Goal: Navigation & Orientation: Go to known website

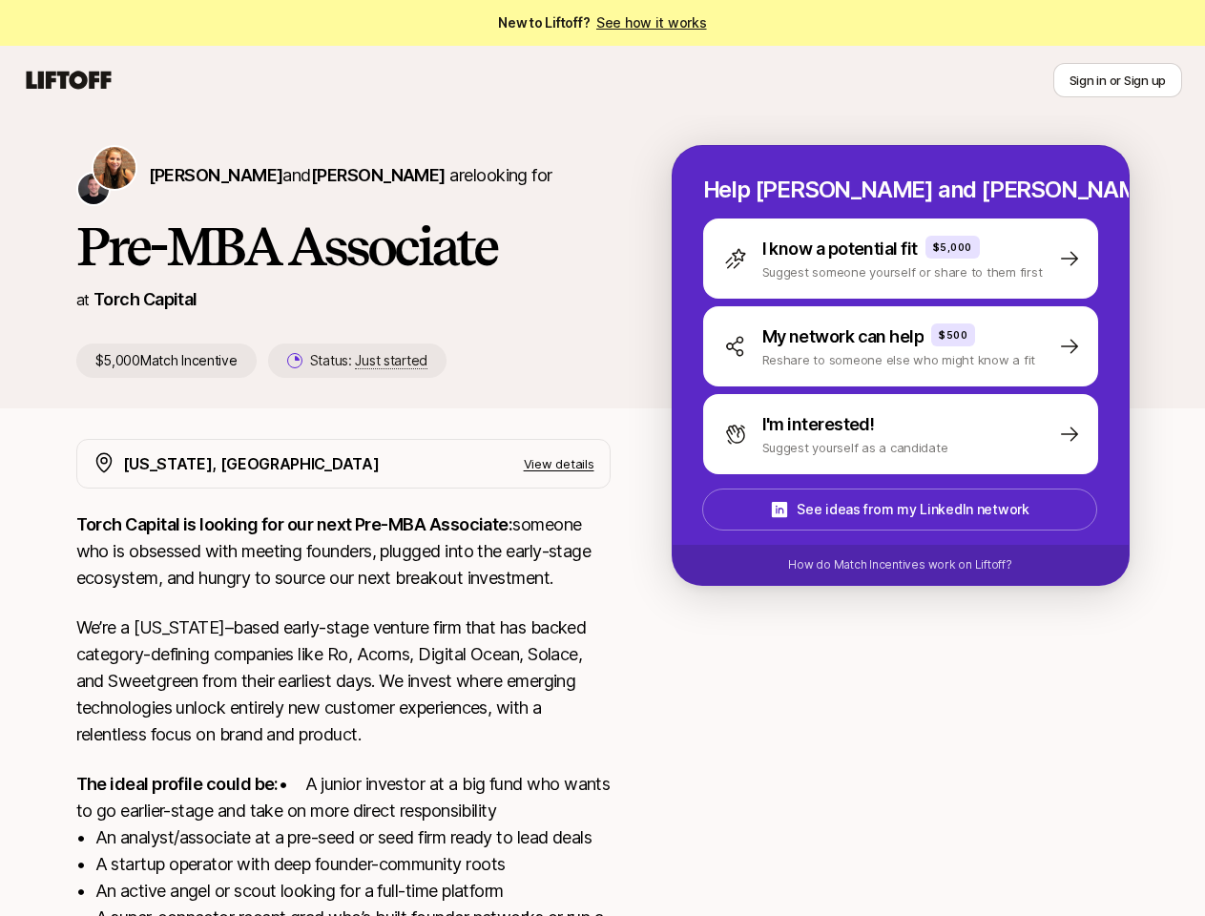
click at [69, 80] on icon at bounding box center [69, 80] width 92 height 27
click at [1118, 80] on button "Sign in or Sign up" at bounding box center [1118, 80] width 129 height 34
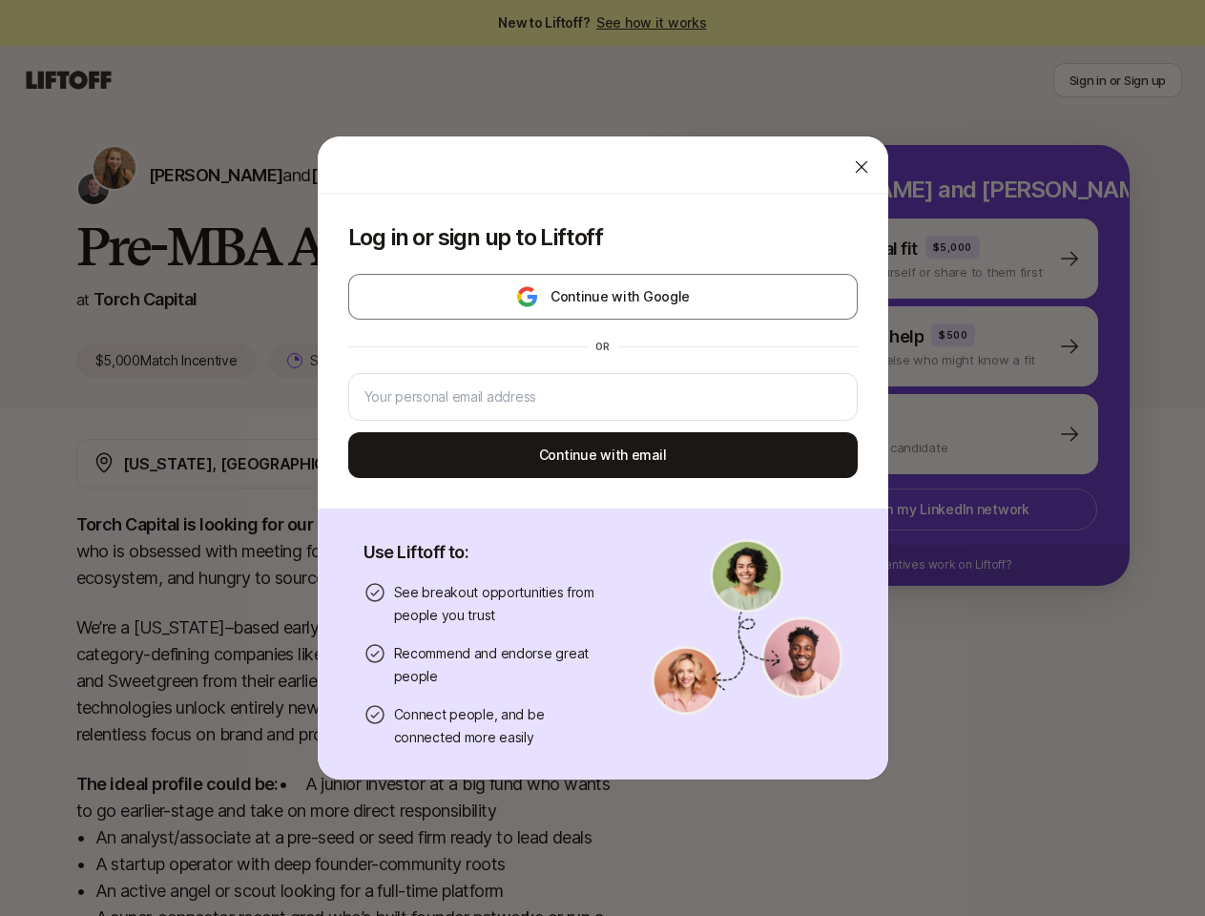
click at [173, 175] on div "Log in or sign up to Liftoff Continue with Google or Continue with email Use Li…" at bounding box center [602, 458] width 1205 height 645
click at [330, 175] on div at bounding box center [603, 164] width 571 height 57
click at [337, 361] on div "Log in or sign up to Liftoff Continue with Google or Continue with email" at bounding box center [603, 351] width 571 height 315
click at [924, 259] on div "Log in or sign up to Liftoff Continue with Google or Continue with email Use Li…" at bounding box center [602, 458] width 1205 height 645
click at [924, 346] on div "Log in or sign up to Liftoff Continue with Google or Continue with email Use Li…" at bounding box center [602, 458] width 1205 height 645
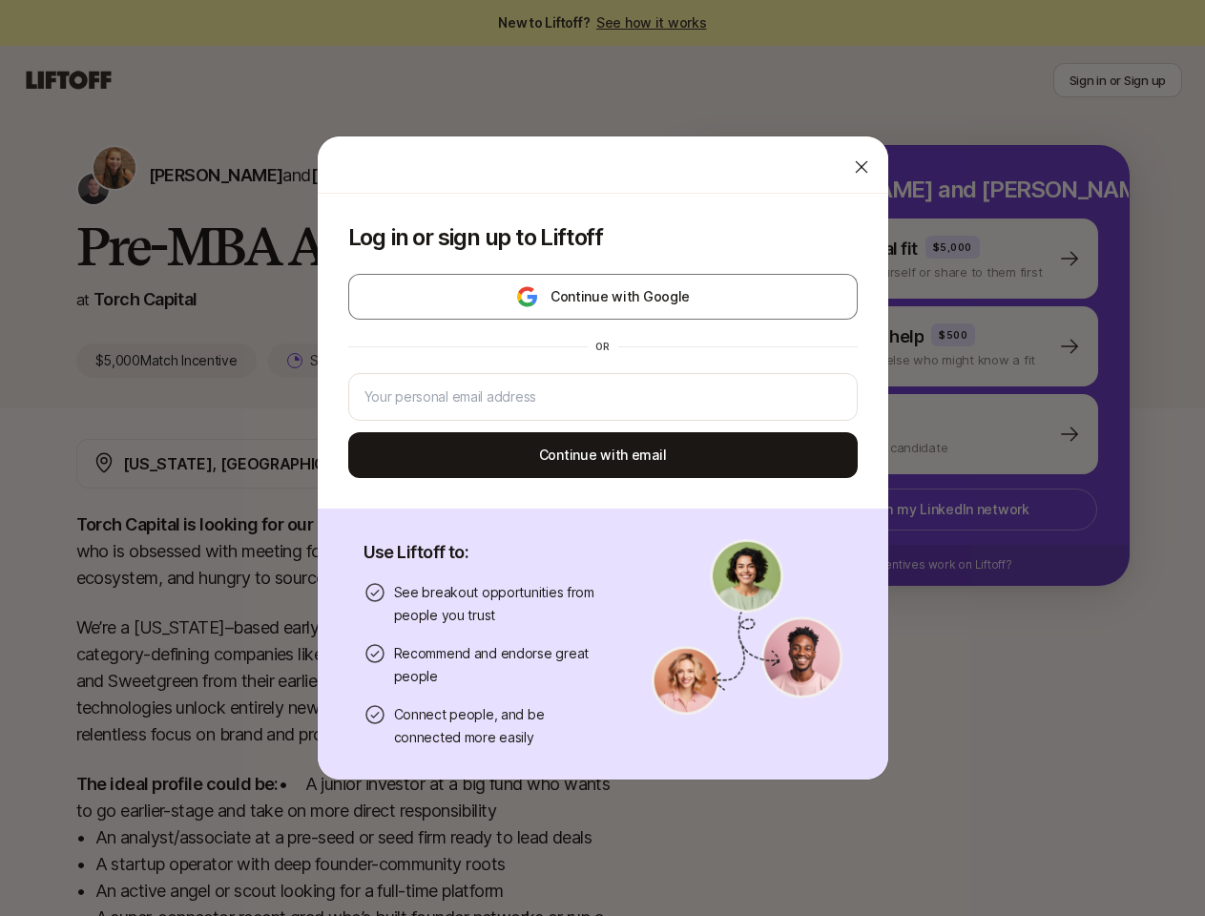
click at [924, 434] on div "Log in or sign up to Liftoff Continue with Google or Continue with email Use Li…" at bounding box center [602, 458] width 1205 height 645
click at [923, 510] on div "Log in or sign up to Liftoff Continue with Google or Continue with email Use Li…" at bounding box center [602, 458] width 1205 height 645
click at [924, 565] on div "Log in or sign up to Liftoff Continue with Google or Continue with email Use Li…" at bounding box center [602, 458] width 1205 height 645
